Goal: Information Seeking & Learning: Learn about a topic

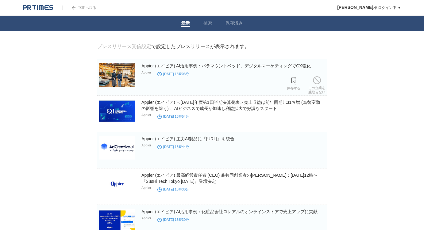
click at [123, 79] on img at bounding box center [117, 75] width 36 height 24
click at [149, 74] on p "Appier" at bounding box center [146, 72] width 10 height 4
